Goal: Information Seeking & Learning: Learn about a topic

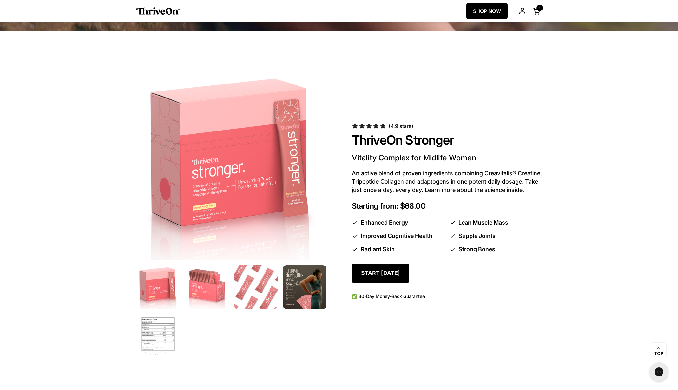
scroll to position [332, 0]
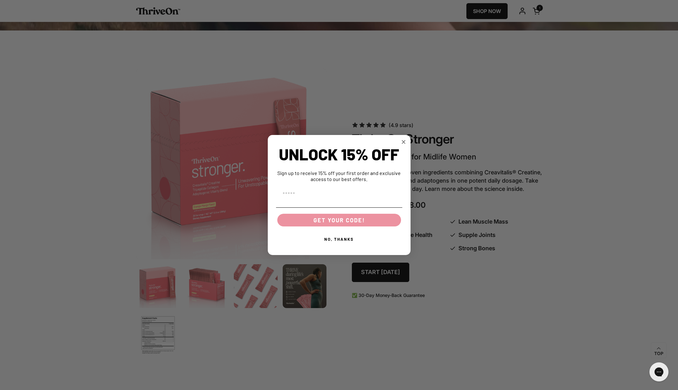
click at [404, 139] on circle "Close dialog" at bounding box center [403, 141] width 7 height 7
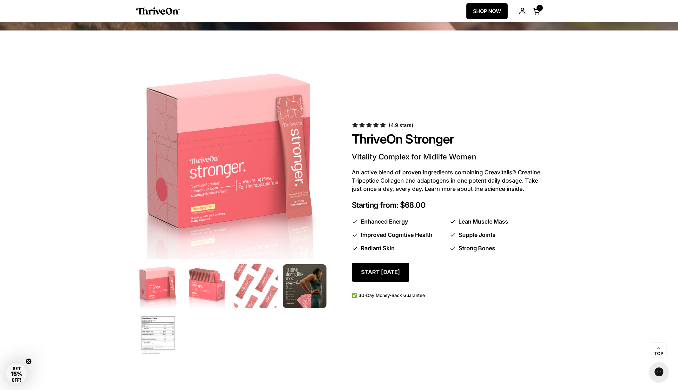
click at [234, 212] on img at bounding box center [231, 164] width 200 height 200
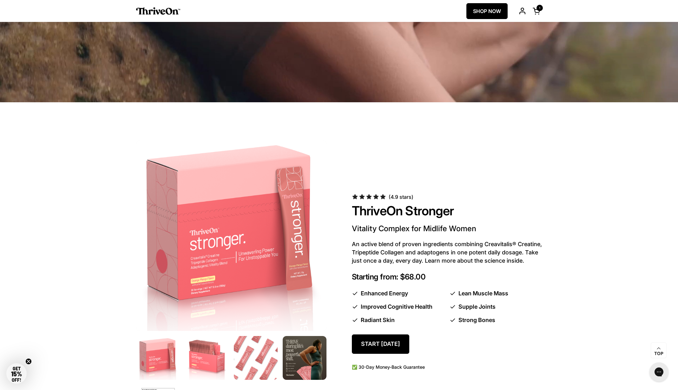
scroll to position [260, 0]
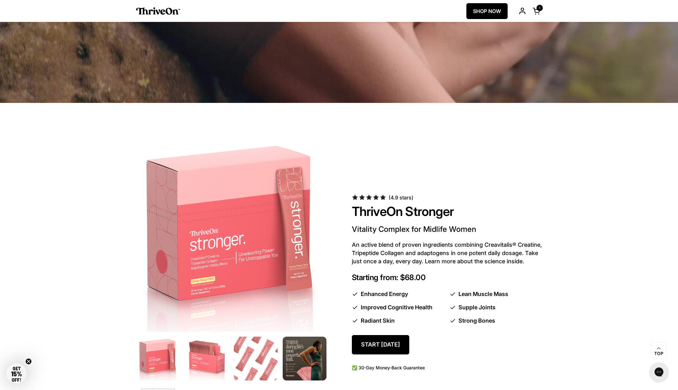
click at [233, 269] on img at bounding box center [231, 236] width 200 height 200
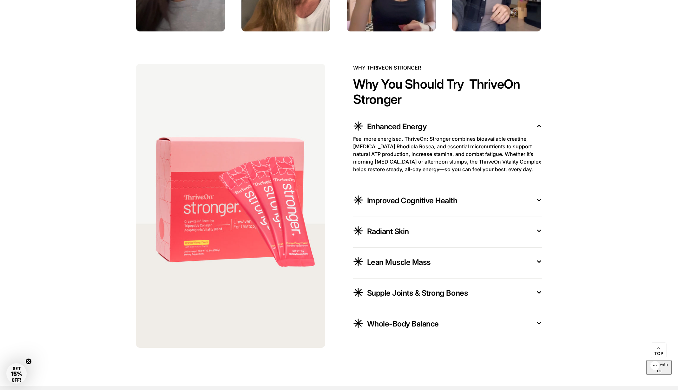
scroll to position [1171, 0]
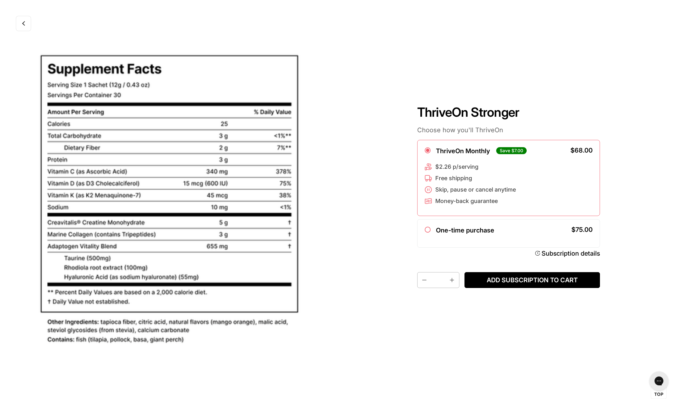
click at [30, 28] on link at bounding box center [23, 23] width 15 height 15
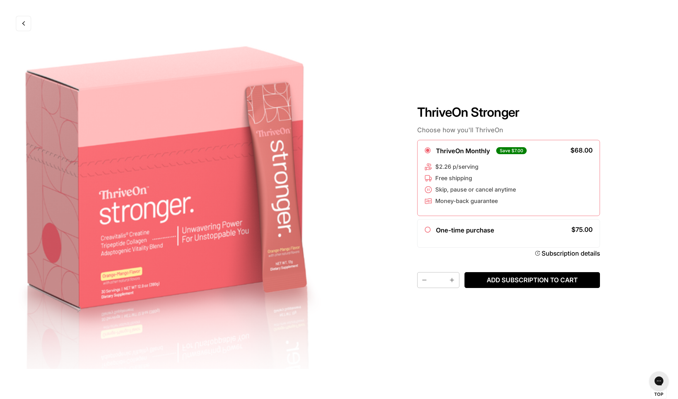
click at [21, 27] on link at bounding box center [23, 23] width 15 height 15
